Goal: Task Accomplishment & Management: Complete application form

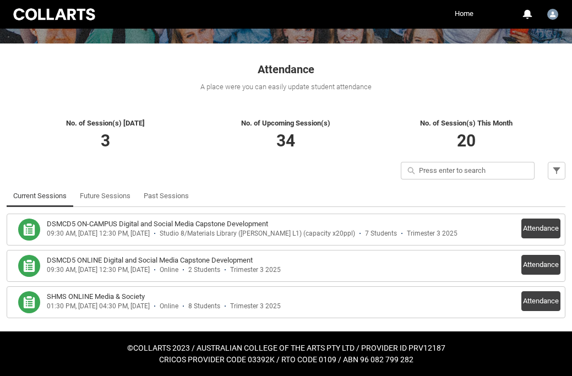
scroll to position [168, 0]
click at [541, 223] on button "Attendance" at bounding box center [540, 228] width 39 height 20
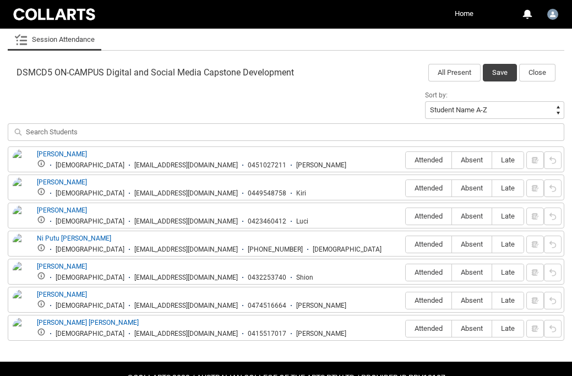
scroll to position [351, 0]
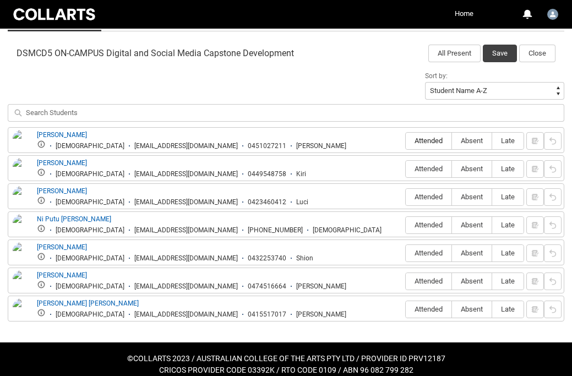
click at [427, 139] on span "Attended" at bounding box center [429, 140] width 46 height 8
click at [406, 140] on input "Attended" at bounding box center [405, 140] width 1 height 1
type lightning-radio-group "Attended"
radio input "true"
click at [424, 165] on span "Attended" at bounding box center [429, 169] width 46 height 8
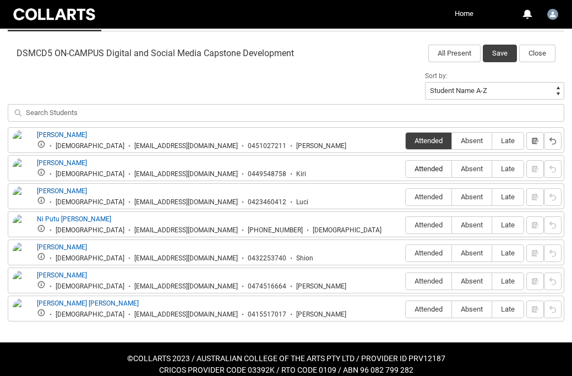
click at [406, 168] on input "Attended" at bounding box center [405, 168] width 1 height 1
type lightning-radio-group "Attended"
radio input "true"
click at [417, 193] on span "Attended" at bounding box center [429, 197] width 46 height 8
click at [406, 196] on input "Attended" at bounding box center [405, 196] width 1 height 1
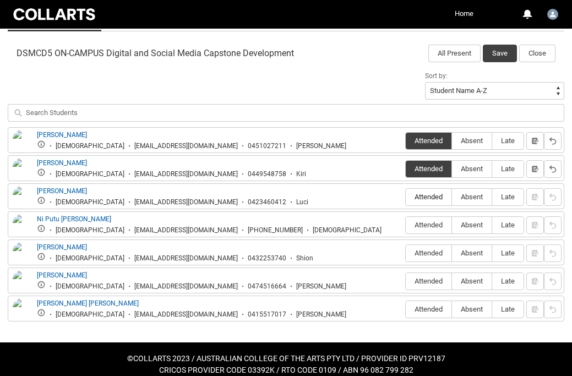
type lightning-radio-group "Attended"
radio input "true"
click at [473, 226] on span "Absent" at bounding box center [472, 225] width 40 height 8
click at [452, 225] on input "Absent" at bounding box center [451, 224] width 1 height 1
type lightning-radio-group "Absent"
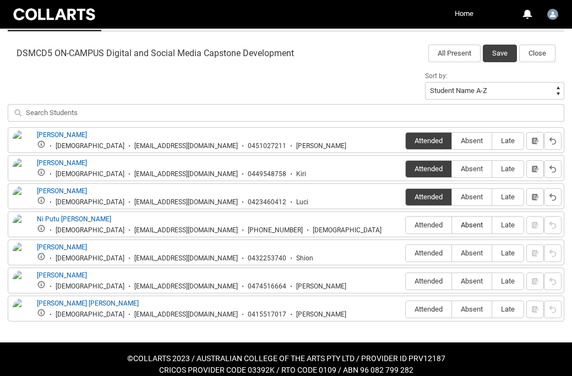
radio input "true"
click at [425, 252] on span "Attended" at bounding box center [429, 253] width 46 height 8
click at [406, 253] on input "Attended" at bounding box center [405, 253] width 1 height 1
type lightning-radio-group "Attended"
radio input "true"
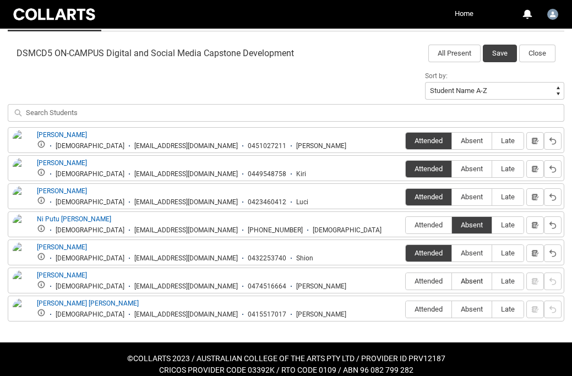
click at [471, 282] on span "Absent" at bounding box center [472, 281] width 40 height 8
click at [452, 281] on input "Absent" at bounding box center [451, 281] width 1 height 1
type lightning-radio-group "Absent"
radio input "true"
click at [474, 306] on span "Absent" at bounding box center [472, 309] width 40 height 8
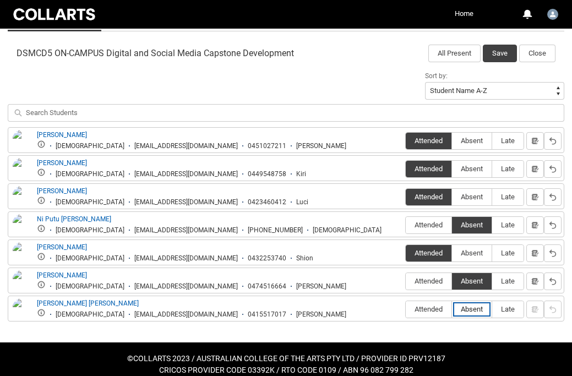
click at [452, 309] on input "Absent" at bounding box center [451, 309] width 1 height 1
type lightning-radio-group "Absent"
radio input "true"
click at [499, 54] on button "Save" at bounding box center [500, 54] width 34 height 18
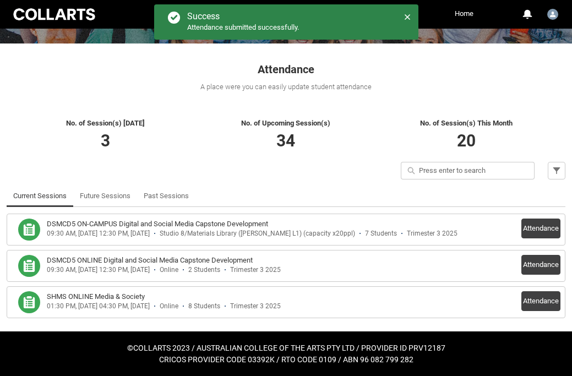
scroll to position [168, 0]
click at [541, 264] on button "Attendance" at bounding box center [540, 265] width 39 height 20
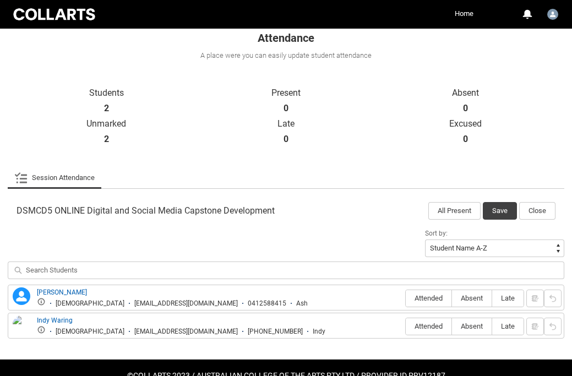
scroll to position [222, 0]
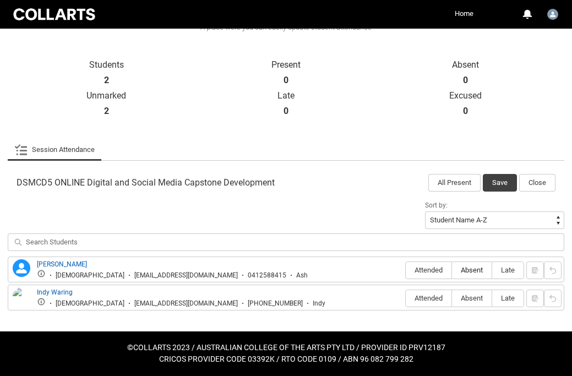
click at [471, 269] on span "Absent" at bounding box center [472, 270] width 40 height 8
click at [452, 270] on input "Absent" at bounding box center [451, 270] width 1 height 1
type lightning-radio-group "Absent"
radio input "true"
click at [467, 299] on span "Absent" at bounding box center [472, 298] width 40 height 8
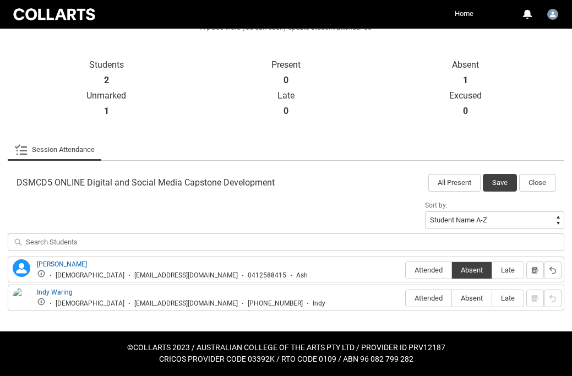
click at [452, 298] on input "Absent" at bounding box center [451, 298] width 1 height 1
type lightning-radio-group "Absent"
radio input "true"
click at [501, 183] on button "Save" at bounding box center [500, 183] width 34 height 18
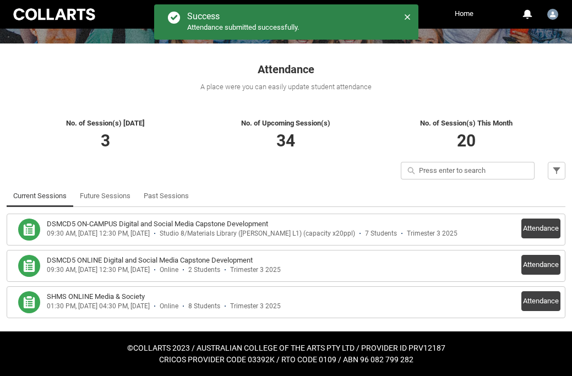
scroll to position [168, 0]
